Goal: Task Accomplishment & Management: Manage account settings

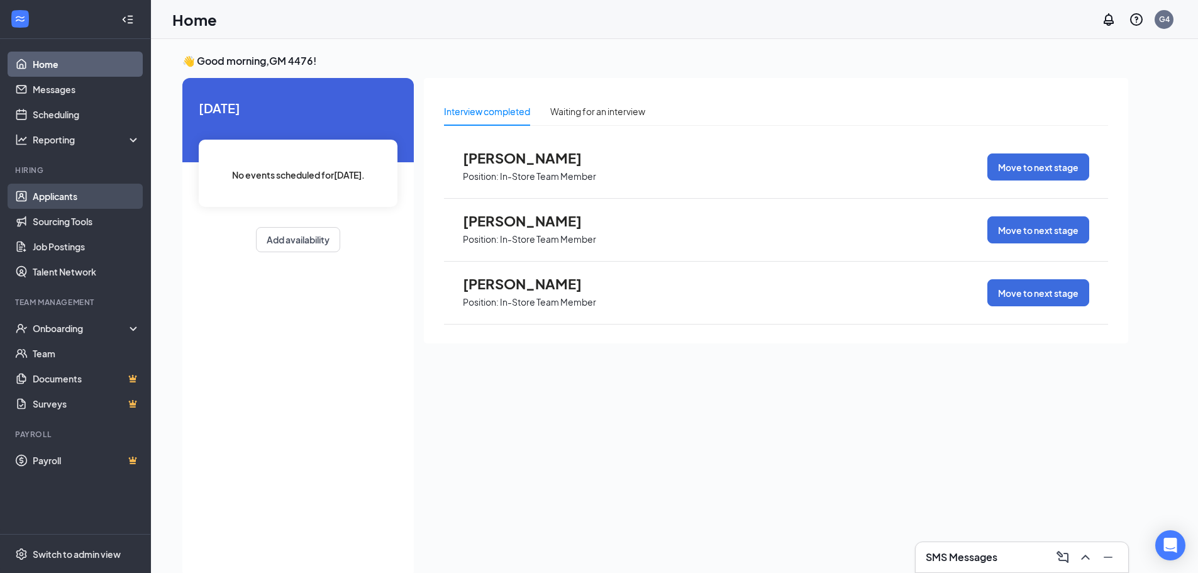
click at [64, 199] on link "Applicants" at bounding box center [87, 196] width 108 height 25
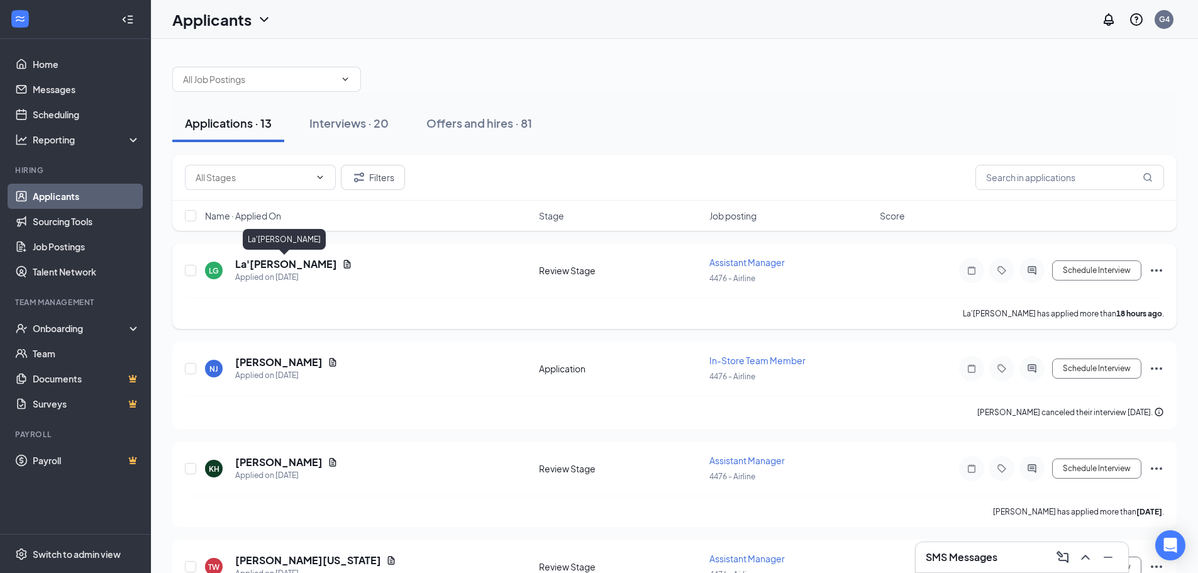
click at [268, 264] on h5 "La'[PERSON_NAME]" at bounding box center [286, 264] width 102 height 14
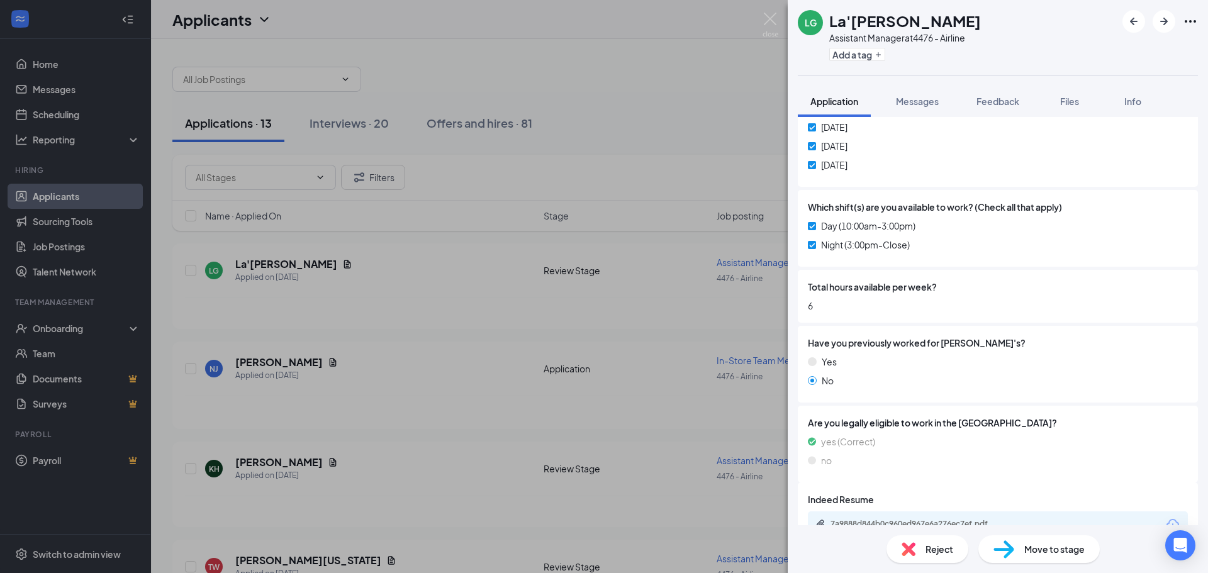
scroll to position [413, 0]
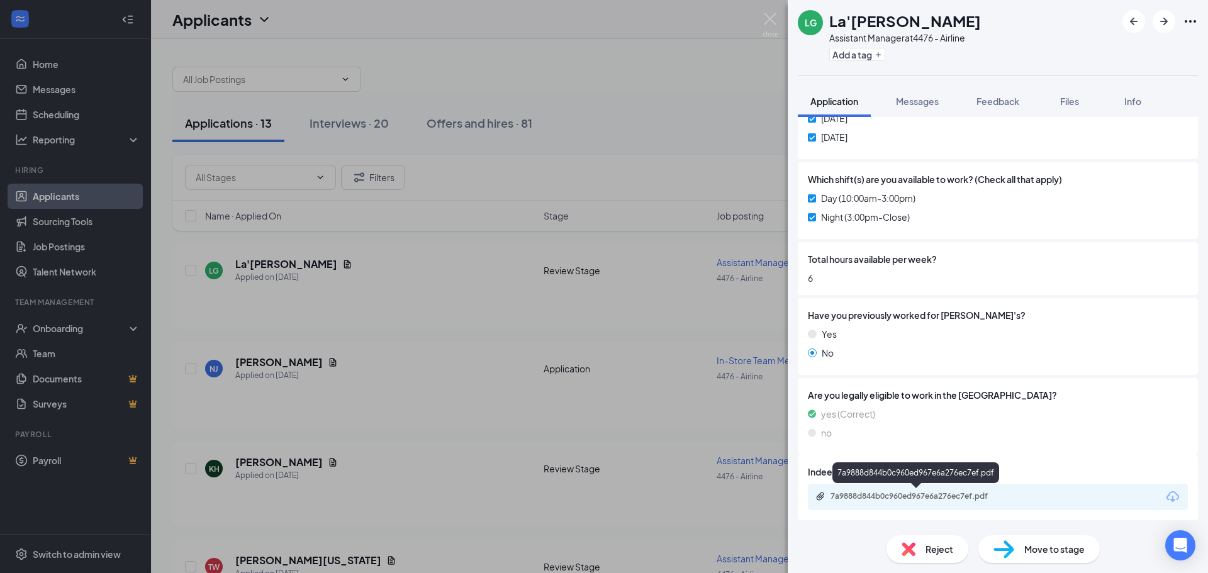
click at [912, 496] on div "7a9888d844b0c960ed967e6a276ec7ef.pdf" at bounding box center [918, 496] width 176 height 10
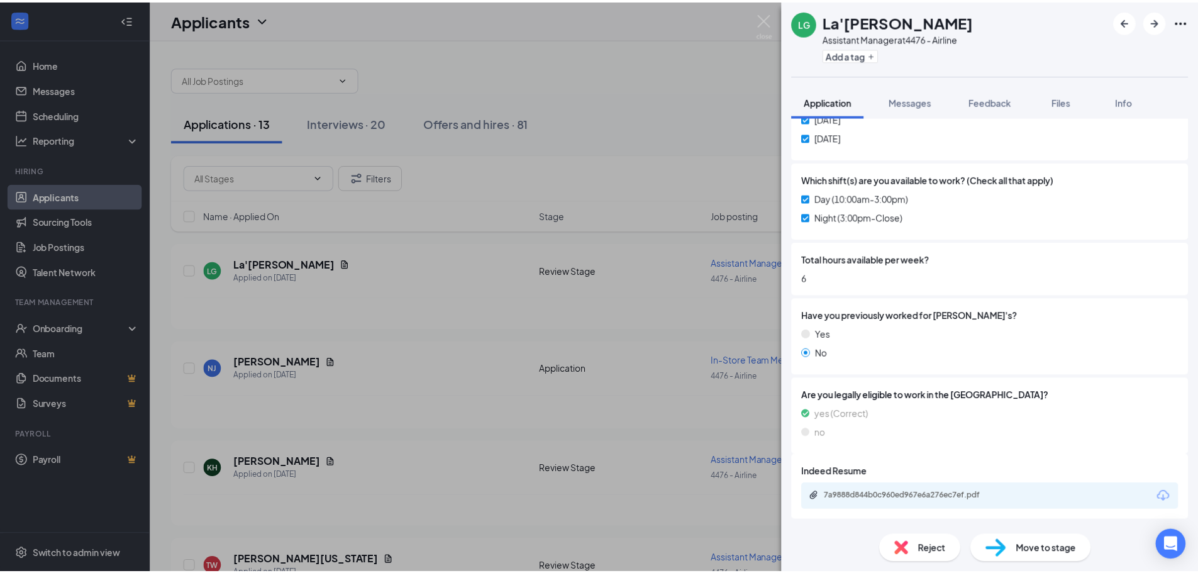
scroll to position [408, 0]
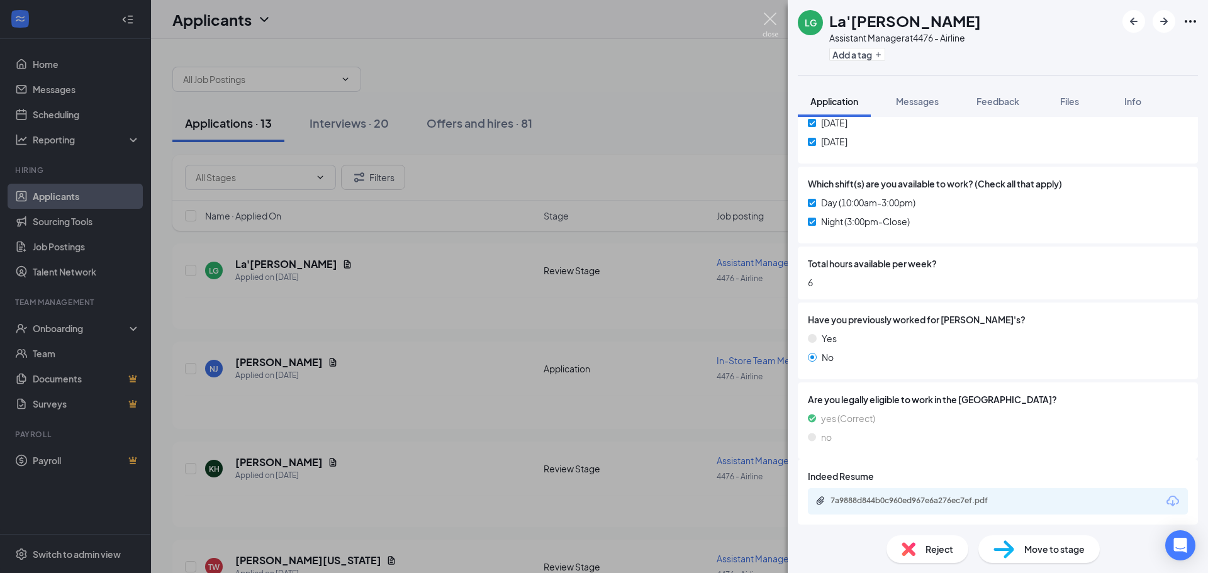
click at [769, 15] on img at bounding box center [770, 25] width 16 height 25
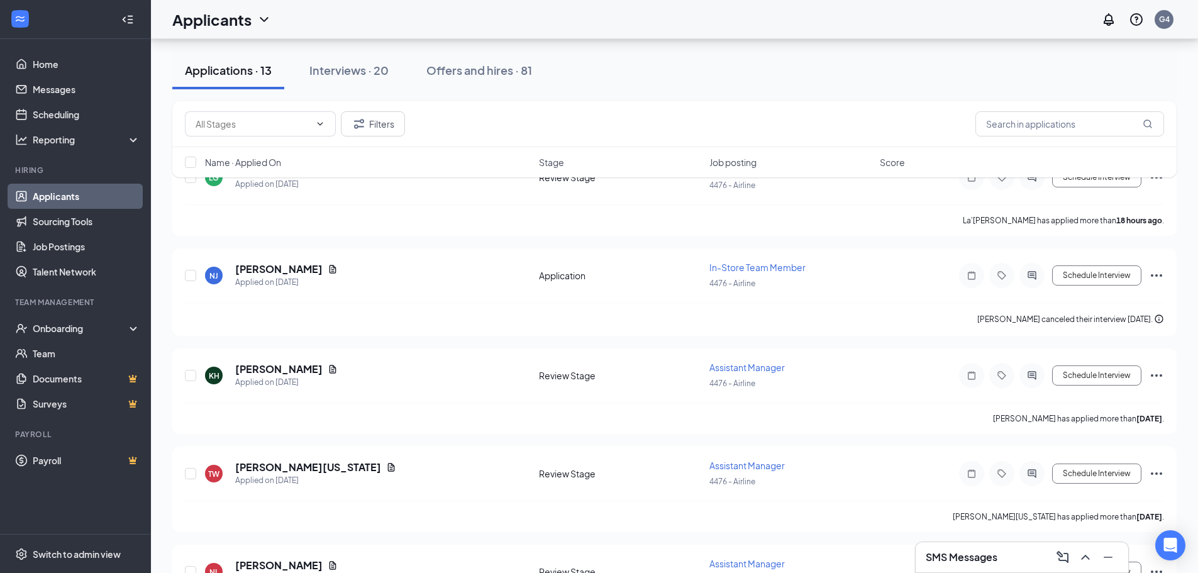
scroll to position [126, 0]
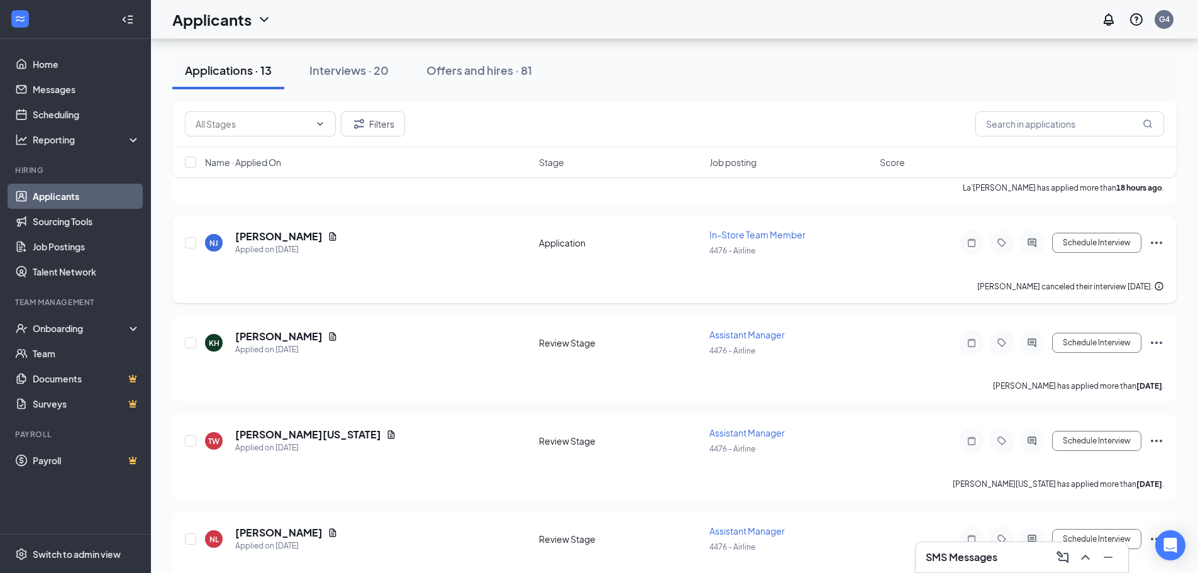
click at [1155, 244] on icon "Ellipses" at bounding box center [1156, 242] width 15 height 15
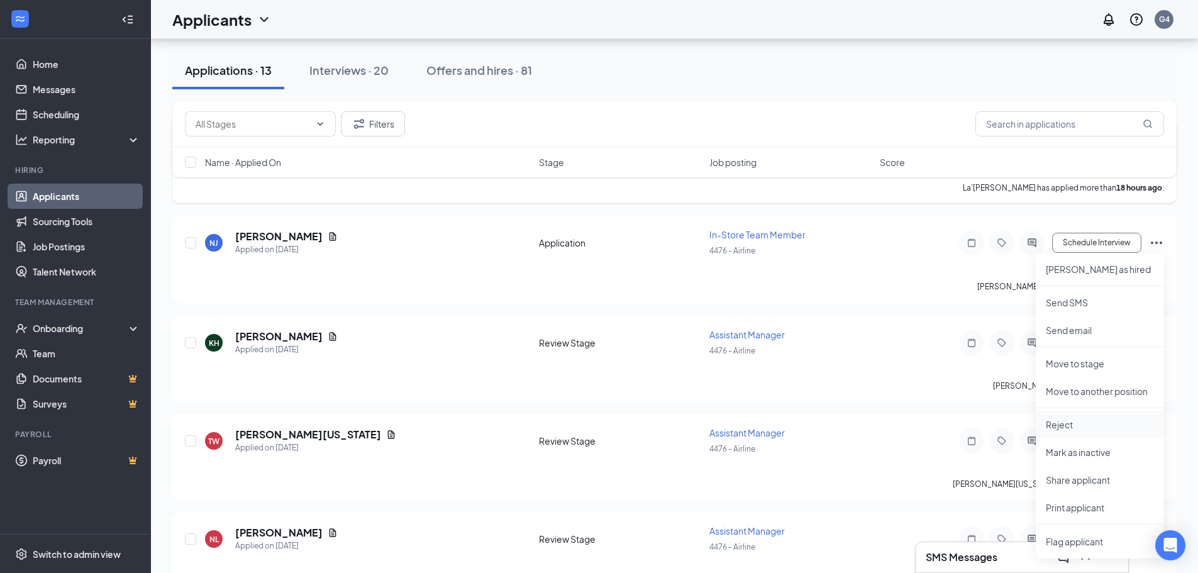
click at [1071, 423] on p "Reject" at bounding box center [1100, 424] width 108 height 13
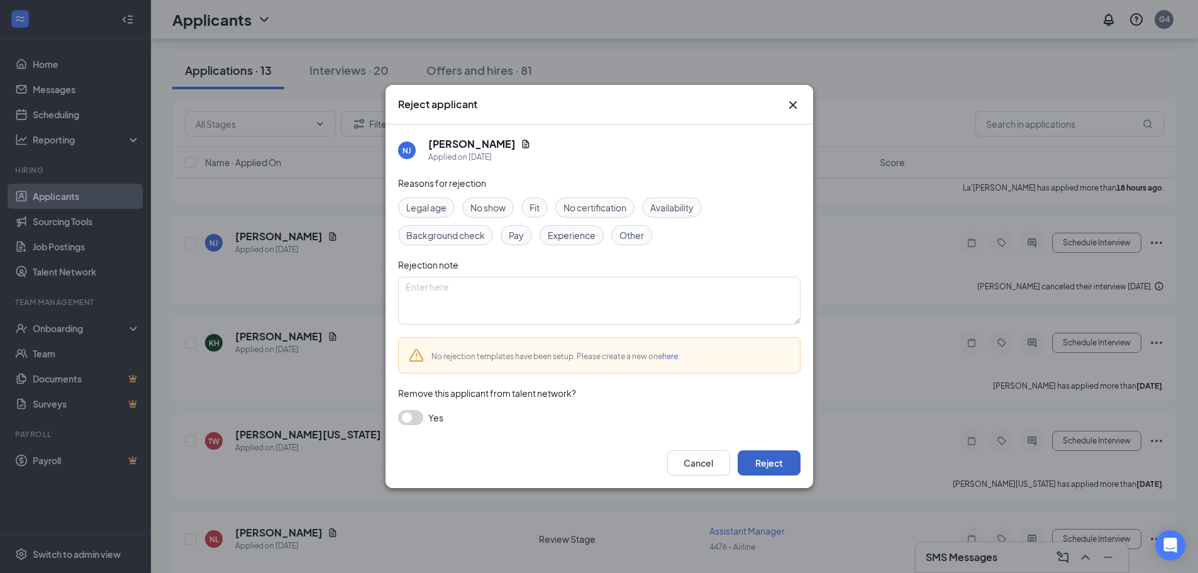
click at [775, 466] on button "Reject" at bounding box center [769, 462] width 63 height 25
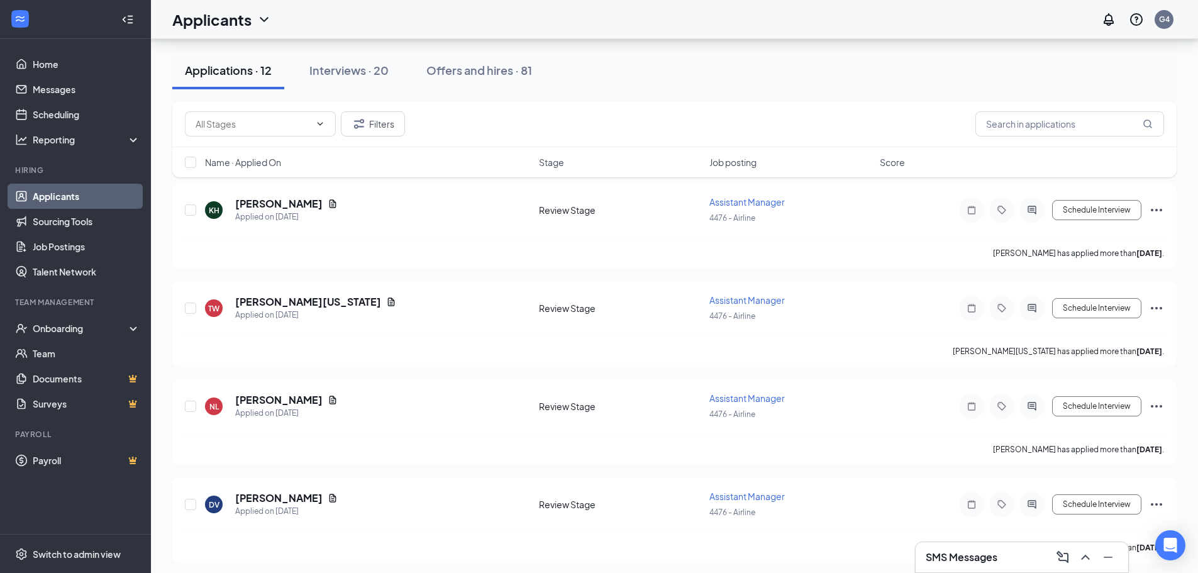
scroll to position [0, 0]
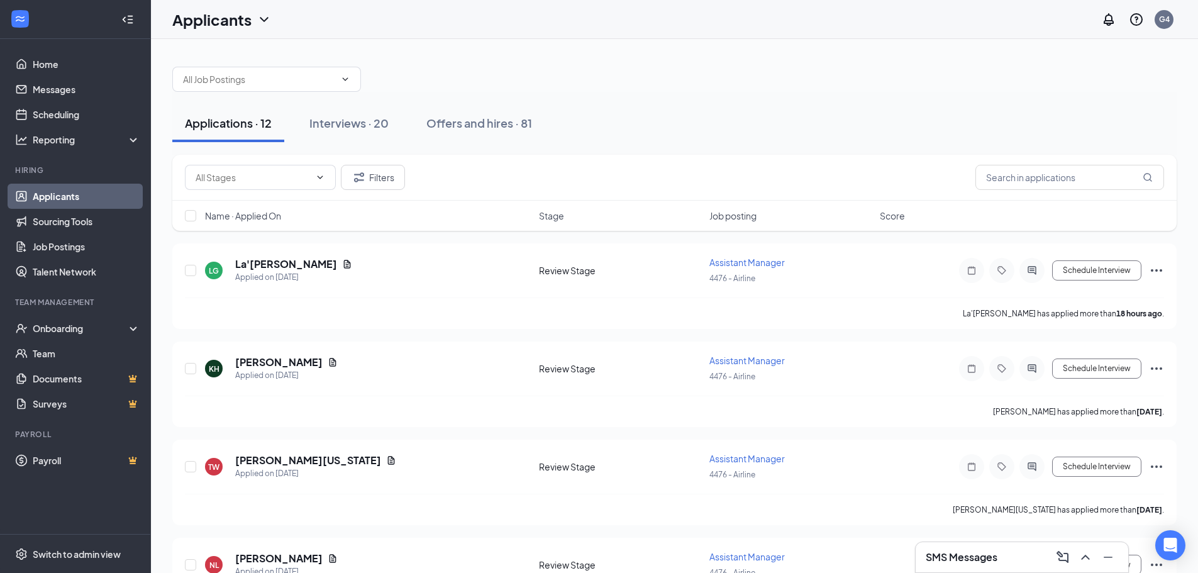
click at [979, 561] on h3 "SMS Messages" at bounding box center [962, 557] width 72 height 14
